Goal: Find specific fact: Find specific fact

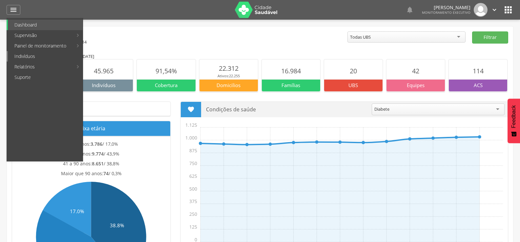
click at [19, 56] on link "Indivíduos" at bounding box center [45, 56] width 75 height 11
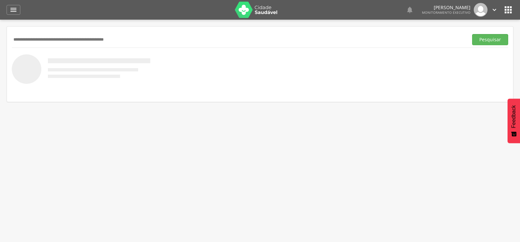
click at [26, 37] on input "text" at bounding box center [239, 39] width 454 height 11
type input "**********"
click at [472, 34] on button "Pesquisar" at bounding box center [490, 39] width 36 height 11
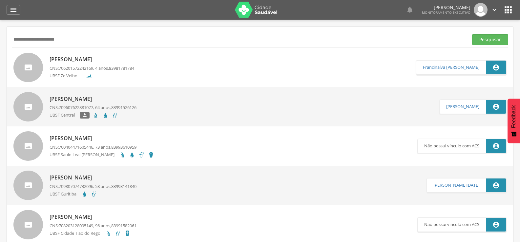
click at [93, 67] on span "706201572242169" at bounding box center [76, 68] width 34 height 6
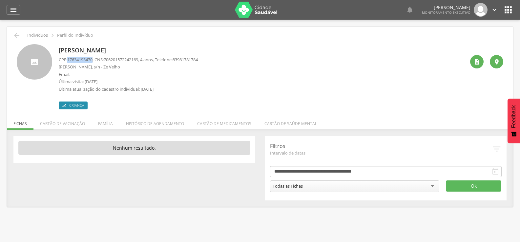
drag, startPoint x: 69, startPoint y: 60, endPoint x: 95, endPoint y: 60, distance: 26.3
click at [95, 60] on p "CPF: 17634193470 , CNS: 706201572242169 , 4 anos, Telefone: 83981781784" at bounding box center [128, 60] width 139 height 6
drag, startPoint x: 94, startPoint y: 65, endPoint x: 93, endPoint y: 60, distance: 5.7
click at [93, 60] on span "17634193470" at bounding box center [79, 60] width 25 height 6
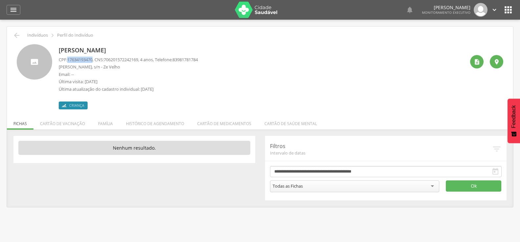
copy span "17634193470"
click at [104, 125] on li "Família" at bounding box center [106, 122] width 28 height 15
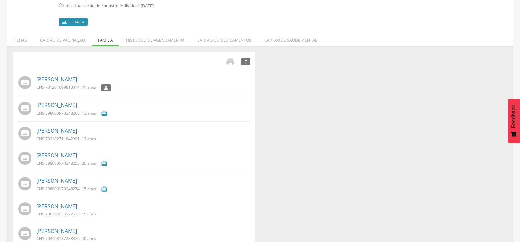
scroll to position [98, 0]
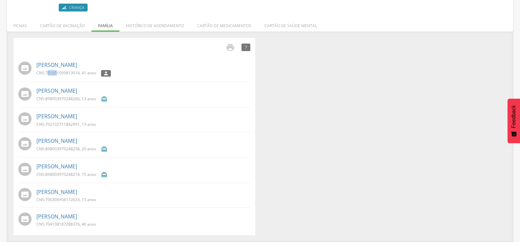
drag, startPoint x: 47, startPoint y: 74, endPoint x: 57, endPoint y: 73, distance: 10.2
click at [58, 73] on span "701201009813014" at bounding box center [62, 73] width 34 height 6
click at [48, 75] on span "701201009813014" at bounding box center [62, 73] width 34 height 6
drag, startPoint x: 46, startPoint y: 74, endPoint x: 46, endPoint y: 80, distance: 5.3
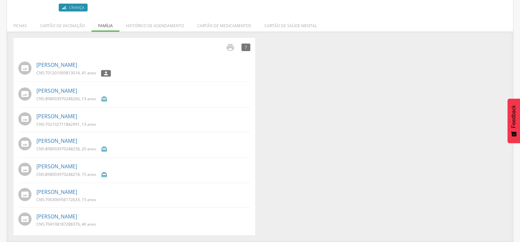
click at [46, 75] on span "701201009813014" at bounding box center [62, 73] width 34 height 6
drag, startPoint x: 47, startPoint y: 73, endPoint x: 80, endPoint y: 74, distance: 33.2
click at [80, 74] on p "CNS: 701201009813014 , 41 anos" at bounding box center [66, 73] width 60 height 6
copy span "701201009813014"
drag, startPoint x: 46, startPoint y: 126, endPoint x: 79, endPoint y: 126, distance: 32.8
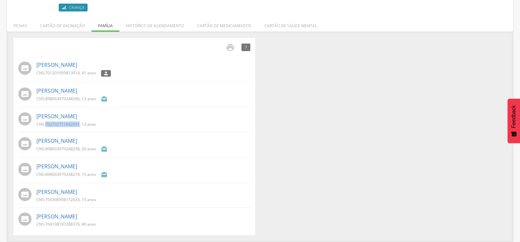
click at [79, 126] on span "702102711842991" at bounding box center [62, 125] width 34 height 6
copy span "702102711842991"
drag, startPoint x: 47, startPoint y: 199, endPoint x: 80, endPoint y: 200, distance: 33.5
click at [80, 200] on p "CNS: 700306956172633 , 15 anos" at bounding box center [66, 200] width 60 height 6
copy span "700306956172633"
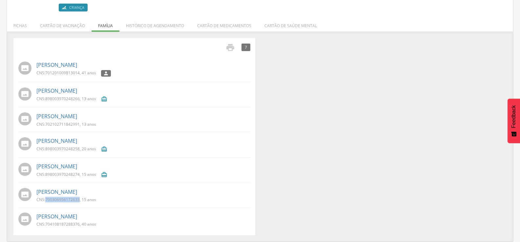
copy span "700306956172633"
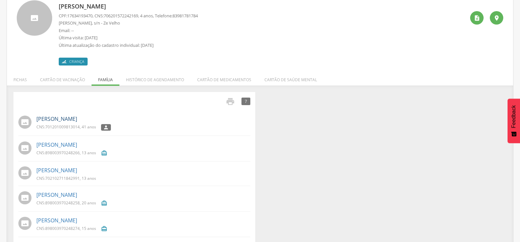
scroll to position [33, 0]
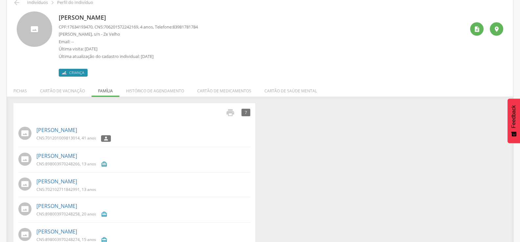
drag, startPoint x: 60, startPoint y: 95, endPoint x: 52, endPoint y: 111, distance: 17.8
click at [52, 111] on div " 7" at bounding box center [134, 112] width 232 height 9
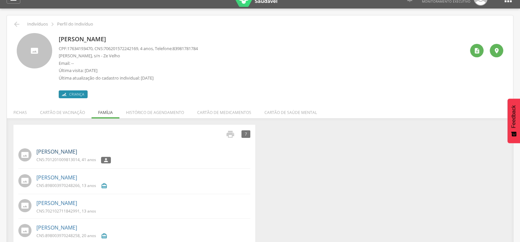
scroll to position [0, 0]
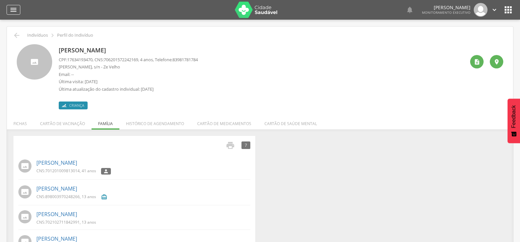
click at [18, 14] on div "" at bounding box center [14, 10] width 14 height 10
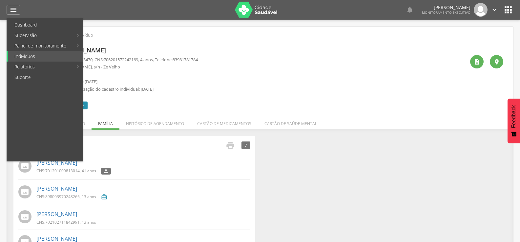
click at [25, 25] on link "Dashboard" at bounding box center [45, 25] width 75 height 11
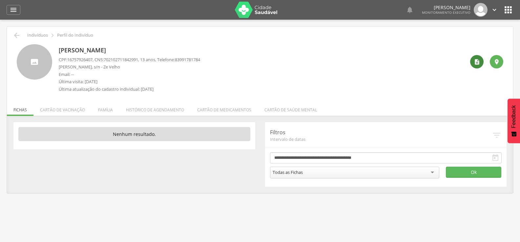
click at [475, 62] on icon "" at bounding box center [477, 62] width 7 height 7
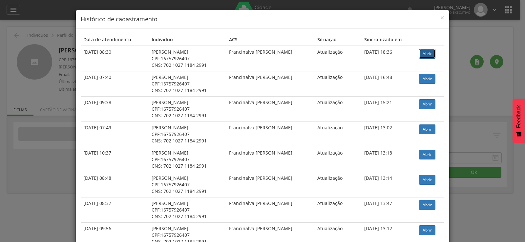
click at [422, 55] on link "Abrir" at bounding box center [427, 54] width 16 height 10
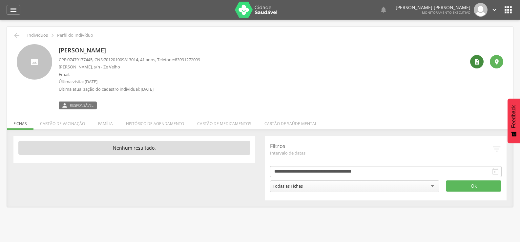
click at [477, 64] on icon "" at bounding box center [477, 62] width 7 height 7
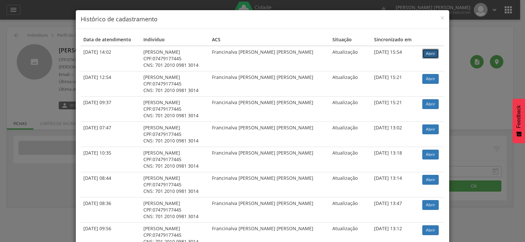
click at [422, 55] on link "Abrir" at bounding box center [430, 54] width 16 height 10
